Goal: Task Accomplishment & Management: Complete application form

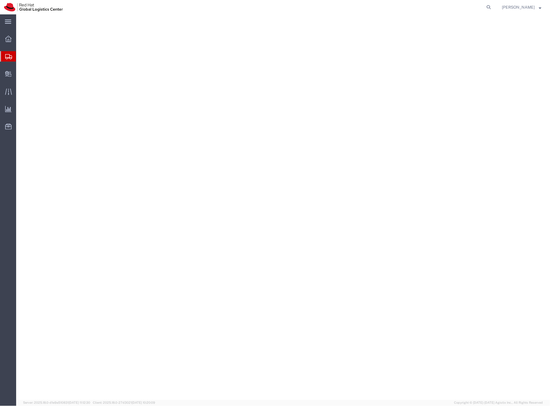
select select "YRPK"
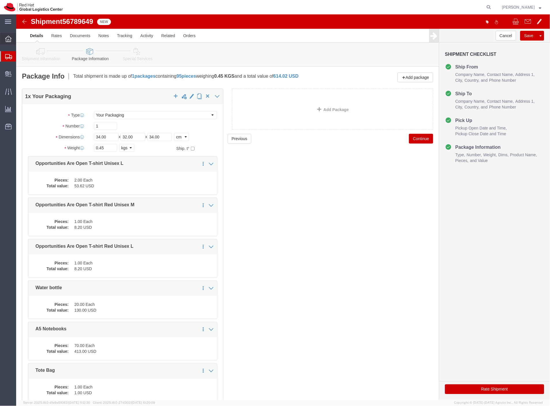
drag, startPoint x: 31, startPoint y: 64, endPoint x: 5, endPoint y: 40, distance: 35.5
click at [0, 0] on span "Shipment Manager" at bounding box center [0, 0] width 0 height 0
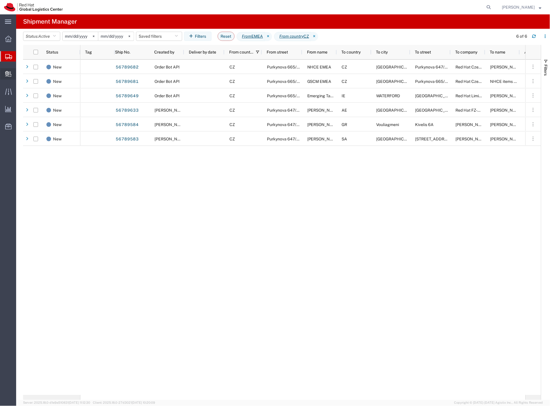
click at [0, 0] on span "Create Delivery" at bounding box center [0, 0] width 0 height 0
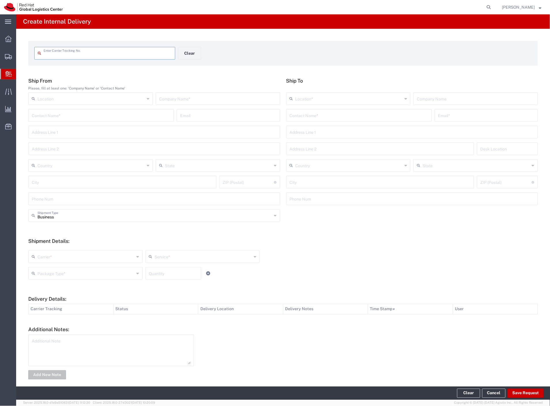
click at [174, 96] on input "text" at bounding box center [218, 98] width 118 height 10
click at [136, 114] on div "Contact Name *" at bounding box center [100, 115] width 145 height 13
type input "xy"
click at [347, 115] on input "text" at bounding box center [359, 115] width 139 height 10
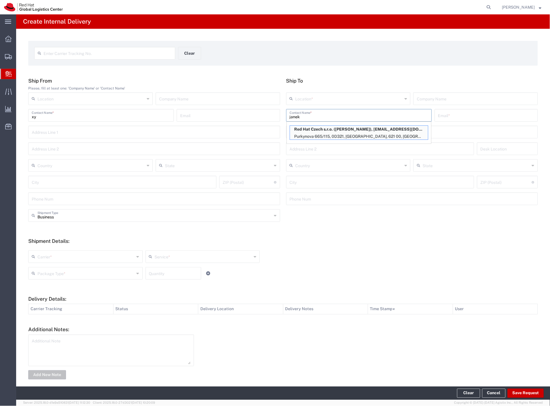
type input "janek"
click at [347, 133] on p "Red Hat Czech s.r.o. ([PERSON_NAME]), [EMAIL_ADDRESS][DOMAIN_NAME]" at bounding box center [359, 129] width 138 height 7
type input "RH - [GEOGRAPHIC_DATA] [GEOGRAPHIC_DATA] - C"
type input "Red Hat Czech s.r.o."
type input "[PERSON_NAME]"
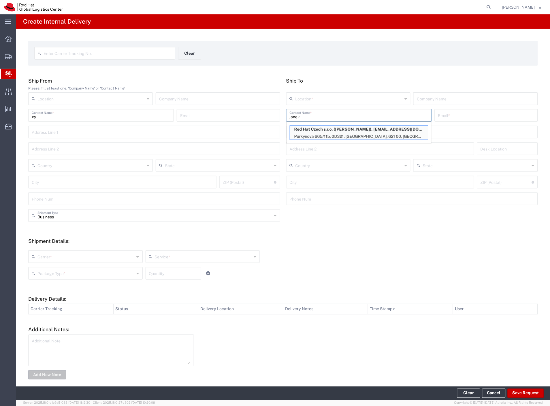
type input "[EMAIL_ADDRESS][DOMAIN_NAME]"
type input "Purkynova 665/115"
type input "0D321"
type input "Czechia"
type input "[GEOGRAPHIC_DATA]"
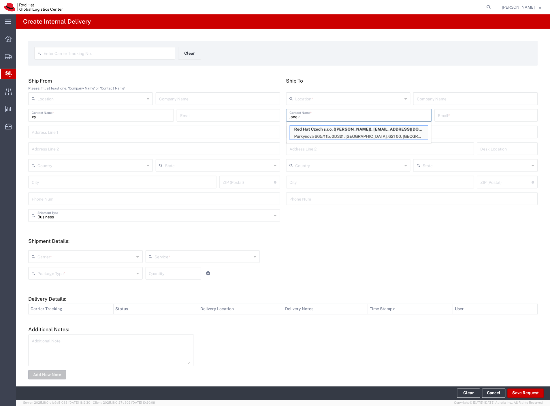
type input "621 00"
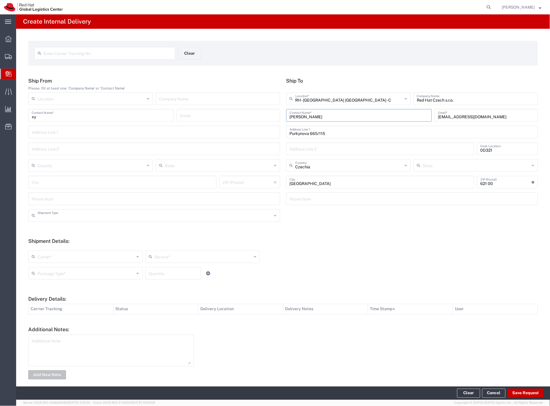
click at [52, 218] on input "text" at bounding box center [154, 215] width 235 height 10
click at [54, 235] on span "Personal" at bounding box center [153, 237] width 248 height 9
type input "Personal"
drag, startPoint x: 47, startPoint y: 260, endPoint x: 47, endPoint y: 263, distance: 3.7
click at [47, 260] on input "text" at bounding box center [85, 256] width 97 height 10
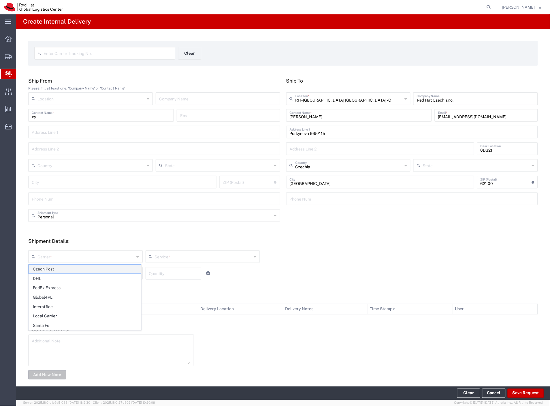
click at [47, 268] on span "Czech Post" at bounding box center [85, 269] width 112 height 9
type input "Czech Post"
type input "Ground"
click at [48, 273] on input "text" at bounding box center [85, 273] width 97 height 10
drag, startPoint x: 49, startPoint y: 324, endPoint x: 443, endPoint y: 396, distance: 400.4
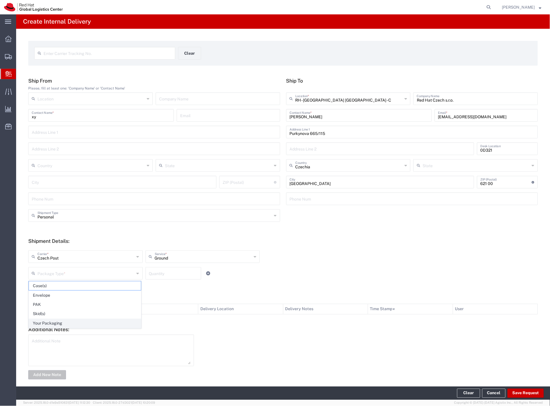
click at [49, 324] on span "Your Packaging" at bounding box center [85, 323] width 112 height 9
type input "Your Packaging"
click at [520, 395] on button "Save Request" at bounding box center [525, 393] width 36 height 9
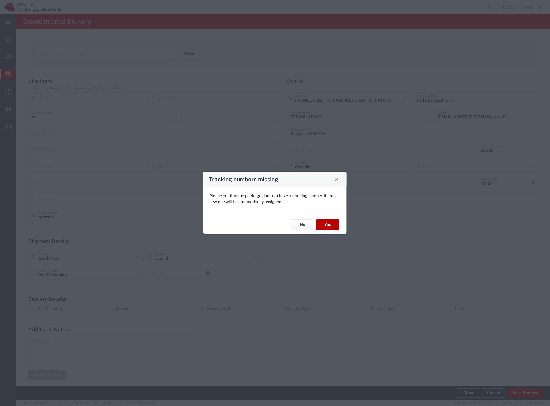
click at [332, 228] on button "Yes" at bounding box center [327, 225] width 23 height 11
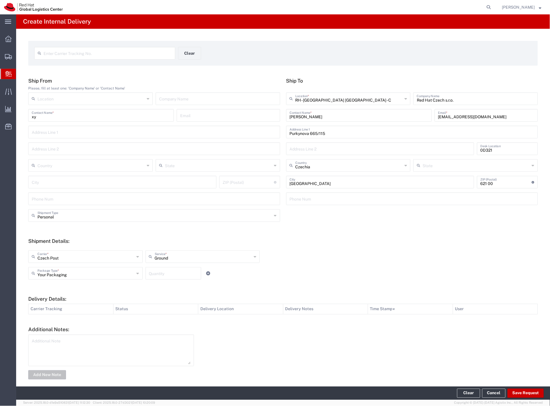
type input "Personal"
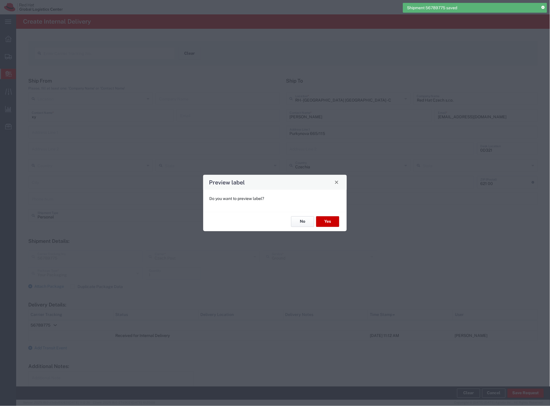
click at [301, 224] on button "No" at bounding box center [302, 222] width 23 height 11
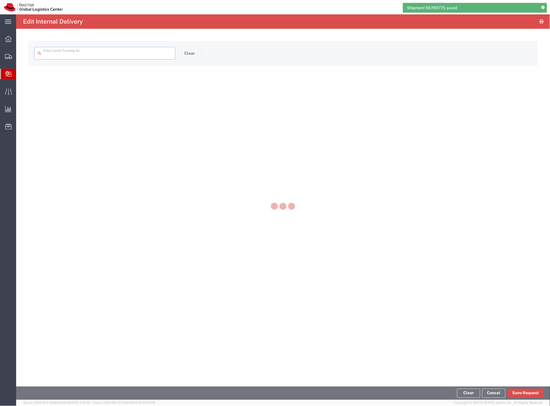
type input "56789775"
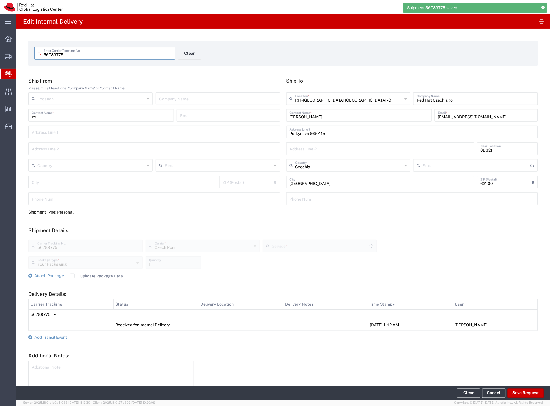
type input "Ground"
click at [49, 339] on span "Add Transit Event" at bounding box center [50, 338] width 33 height 5
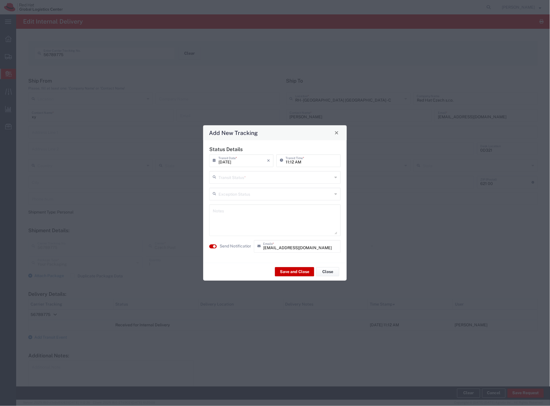
click at [237, 184] on div "Transit Status *" at bounding box center [274, 177] width 131 height 13
drag, startPoint x: 235, startPoint y: 189, endPoint x: 232, endPoint y: 204, distance: 15.0
click at [235, 190] on span "Delivery Confirmation" at bounding box center [275, 190] width 130 height 9
type input "Delivery Confirmation"
click at [229, 248] on label "Send Notification" at bounding box center [236, 247] width 32 height 6
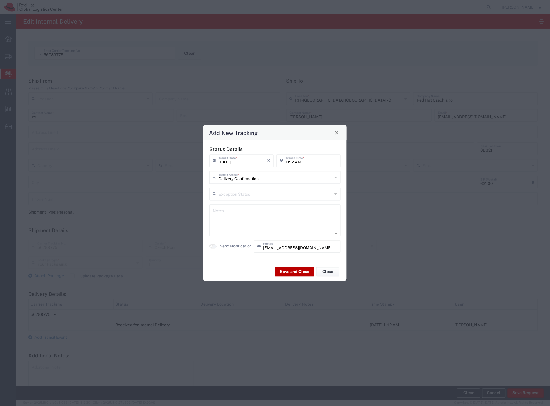
click at [286, 273] on button "Save and Close" at bounding box center [294, 272] width 39 height 9
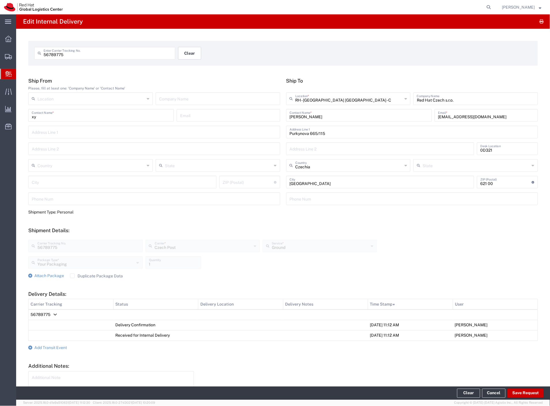
click at [183, 54] on button "Clear" at bounding box center [189, 53] width 23 height 13
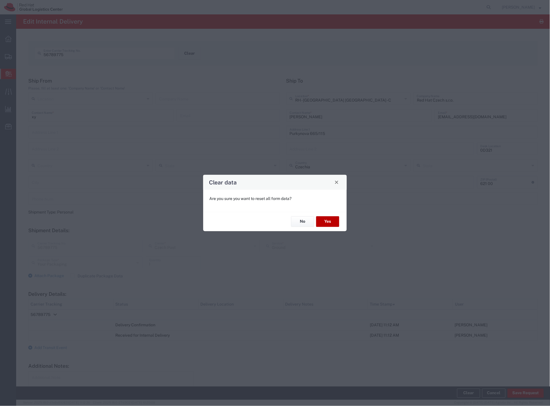
click at [330, 220] on button "Yes" at bounding box center [327, 222] width 23 height 11
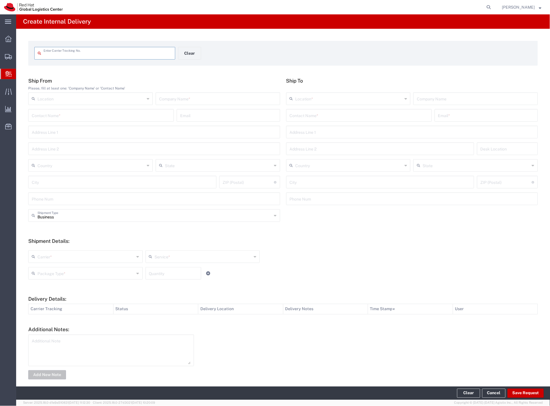
click at [145, 114] on input "text" at bounding box center [101, 115] width 139 height 10
type input "xy"
click at [301, 113] on input "text" at bounding box center [359, 115] width 139 height 10
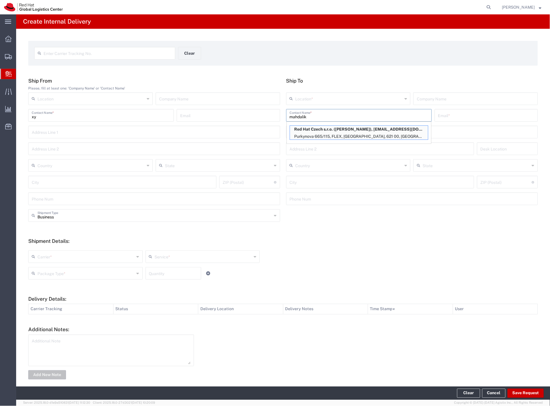
type input "mahdalik"
click at [329, 127] on p "Red Hat Czech s.r.o. ([PERSON_NAME]), [EMAIL_ADDRESS][DOMAIN_NAME]" at bounding box center [359, 129] width 138 height 7
type input "RH - [GEOGRAPHIC_DATA] [GEOGRAPHIC_DATA] - C"
type input "Red Hat Czech s.r.o."
type input "[PERSON_NAME]"
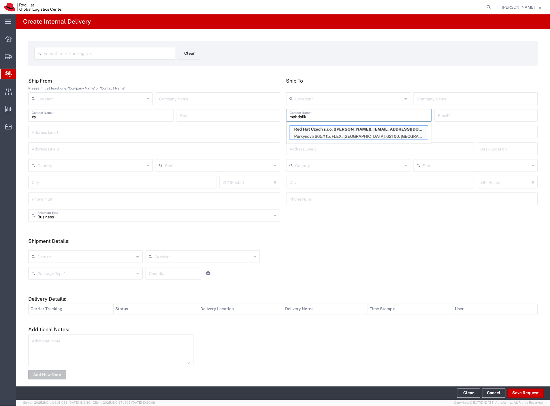
type input "[EMAIL_ADDRESS][DOMAIN_NAME]"
type input "Purkynova 665/115"
type input "FLEX"
type input "Czechia"
type input "[GEOGRAPHIC_DATA]"
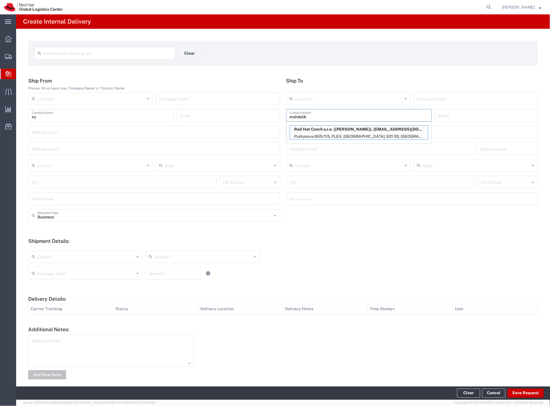
type input "621 00"
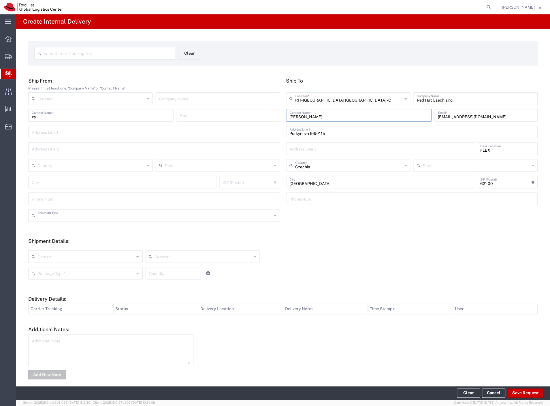
click at [60, 216] on input "text" at bounding box center [154, 215] width 235 height 10
click at [56, 237] on span "Personal" at bounding box center [153, 237] width 248 height 9
type input "Personal"
drag, startPoint x: 48, startPoint y: 256, endPoint x: 48, endPoint y: 262, distance: 6.1
click at [48, 258] on input "text" at bounding box center [85, 256] width 97 height 10
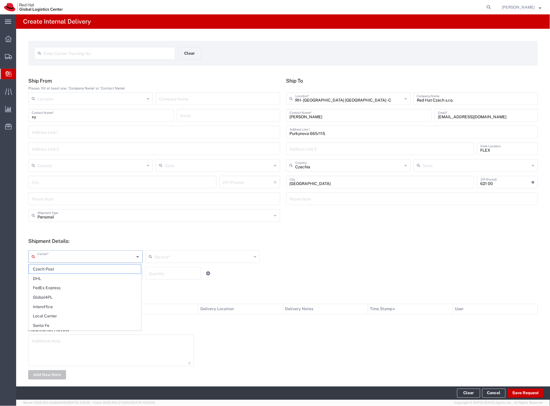
drag, startPoint x: 46, startPoint y: 269, endPoint x: 45, endPoint y: 272, distance: 3.5
click at [45, 270] on span "Czech Post" at bounding box center [85, 269] width 112 height 9
type input "Czech Post"
type input "Ground"
click at [45, 272] on input "text" at bounding box center [85, 273] width 97 height 10
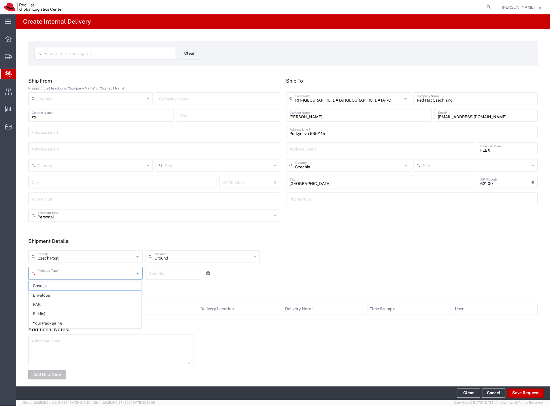
click at [54, 323] on span "Your Packaging" at bounding box center [85, 323] width 112 height 9
type input "Your Packaging"
click at [515, 390] on button "Save Request" at bounding box center [525, 393] width 36 height 9
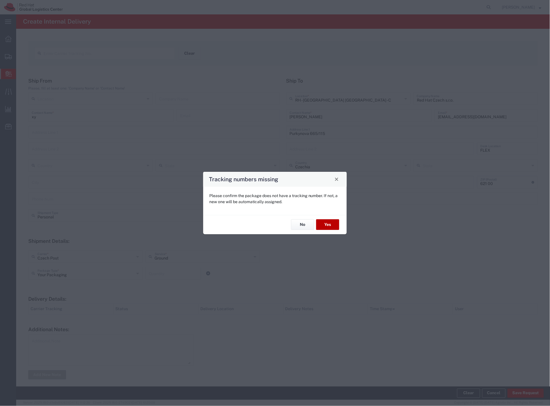
click at [329, 224] on button "Yes" at bounding box center [327, 225] width 23 height 11
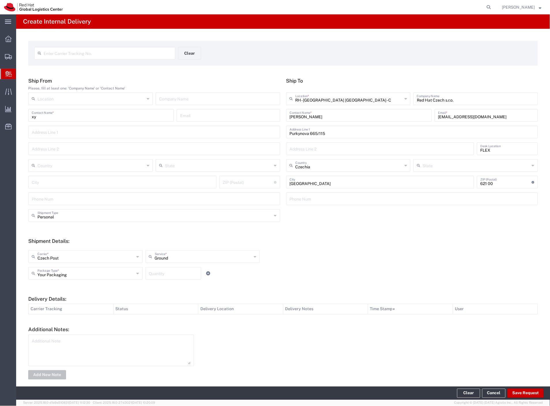
type input "Personal"
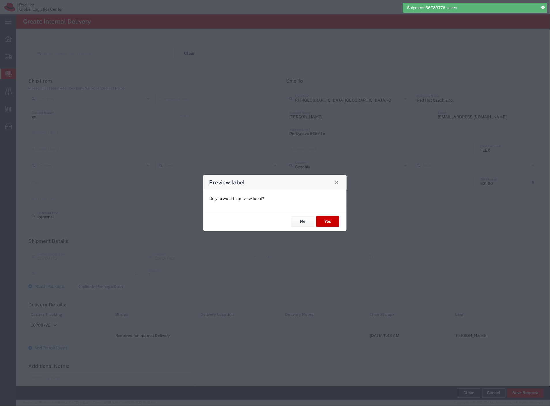
type input "Your Packaging"
type input "Ground"
click at [329, 222] on button "Yes" at bounding box center [327, 222] width 23 height 11
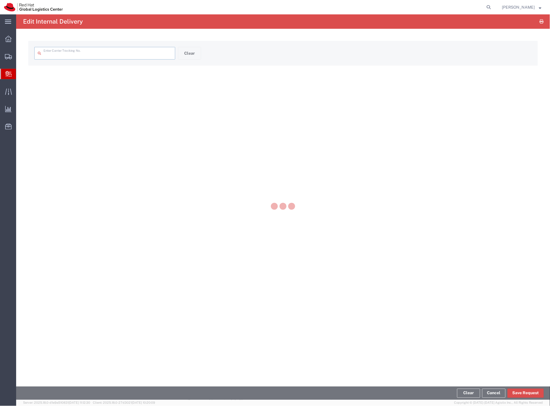
type input "56789776"
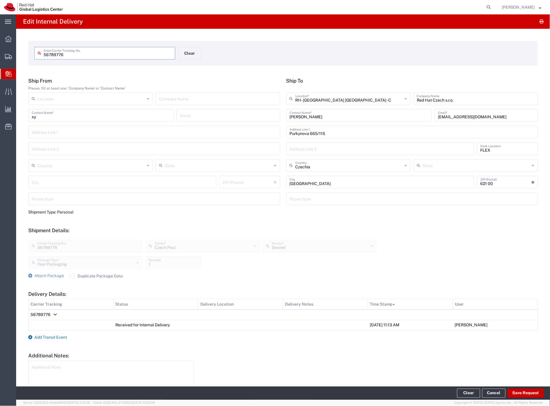
click at [52, 339] on span "Add Transit Event" at bounding box center [50, 338] width 33 height 5
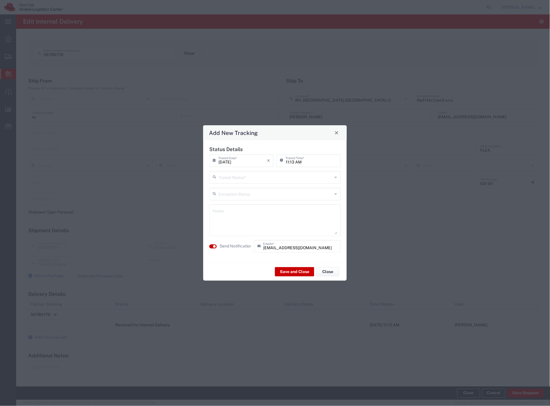
drag, startPoint x: 249, startPoint y: 175, endPoint x: 242, endPoint y: 186, distance: 13.6
click at [249, 175] on input "text" at bounding box center [275, 177] width 114 height 10
drag, startPoint x: 241, startPoint y: 189, endPoint x: 237, endPoint y: 210, distance: 21.6
click at [241, 190] on span "Delivery Confirmation" at bounding box center [275, 190] width 130 height 9
type input "Delivery Confirmation"
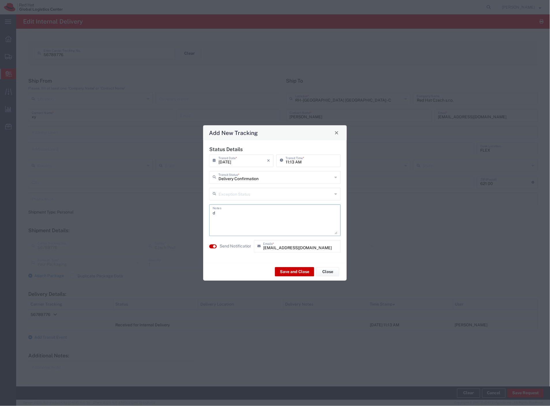
click at [237, 217] on textarea "d" at bounding box center [275, 220] width 124 height 28
type textarea "desk"
click at [296, 273] on button "Save and Close" at bounding box center [294, 272] width 39 height 9
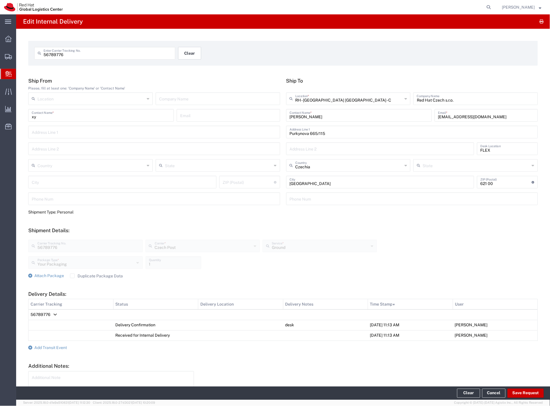
click at [184, 55] on button "Clear" at bounding box center [189, 53] width 23 height 13
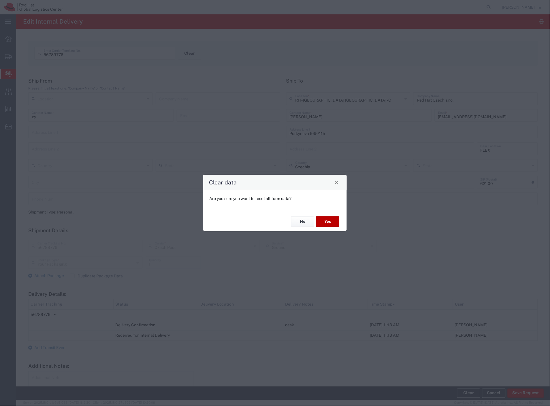
click at [333, 221] on button "Yes" at bounding box center [327, 222] width 23 height 11
